Goal: Task Accomplishment & Management: Manage account settings

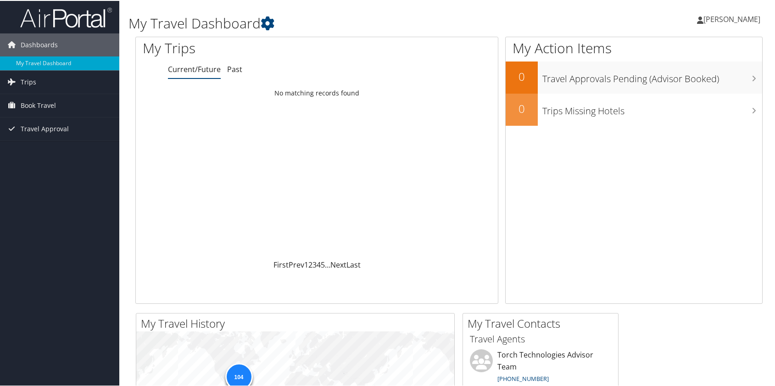
drag, startPoint x: 31, startPoint y: 79, endPoint x: 129, endPoint y: 141, distance: 116.4
click at [31, 79] on span "Trips" at bounding box center [29, 81] width 16 height 23
click at [48, 96] on link "Current/Future Trips" at bounding box center [59, 100] width 119 height 14
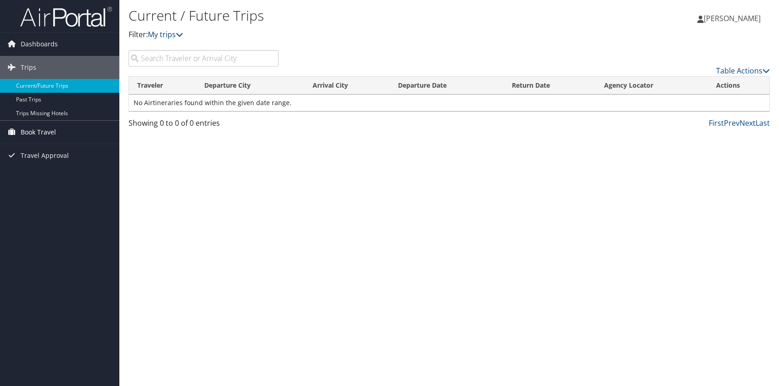
click at [45, 128] on span "Book Travel" at bounding box center [38, 132] width 35 height 23
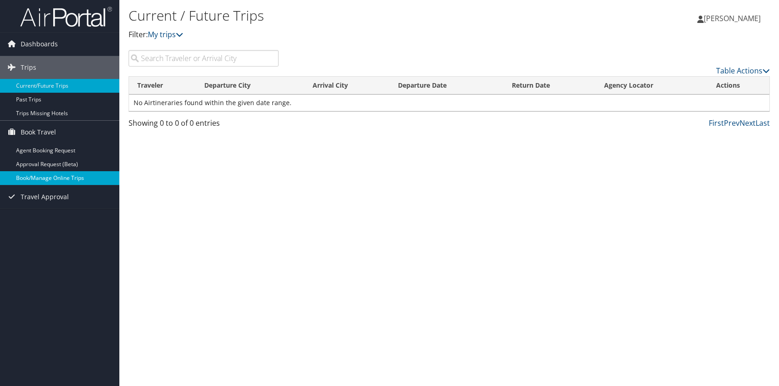
click at [49, 176] on link "Book/Manage Online Trips" at bounding box center [59, 178] width 119 height 14
